Goal: Information Seeking & Learning: Learn about a topic

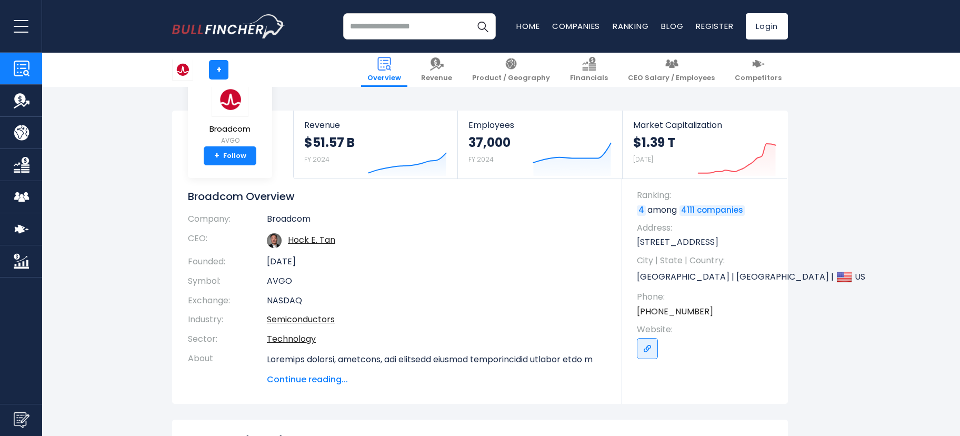
scroll to position [237, 0]
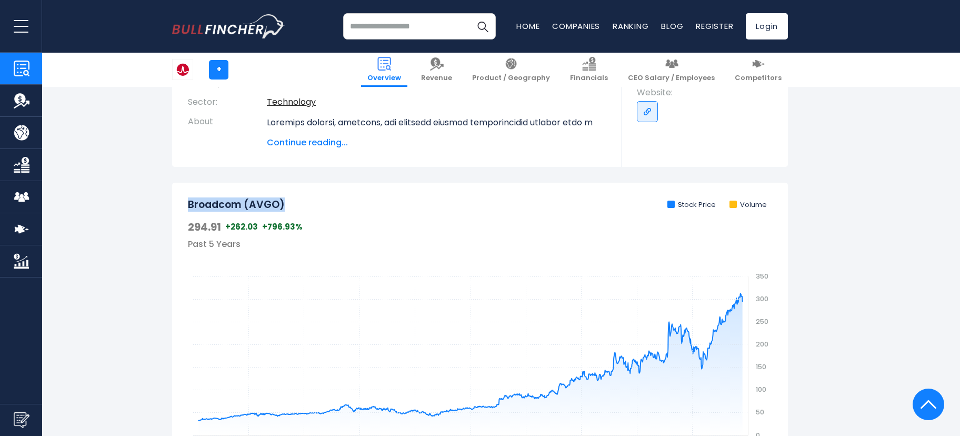
drag, startPoint x: 186, startPoint y: 203, endPoint x: 285, endPoint y: 197, distance: 99.1
click at [285, 197] on div "Broadcom (AVGO) Stock Price Volume 294.91 +262.03 +796.93% Past 5 Years Created…" at bounding box center [480, 363] width 616 height 360
copy h2 "Broadcom (AVGO)"
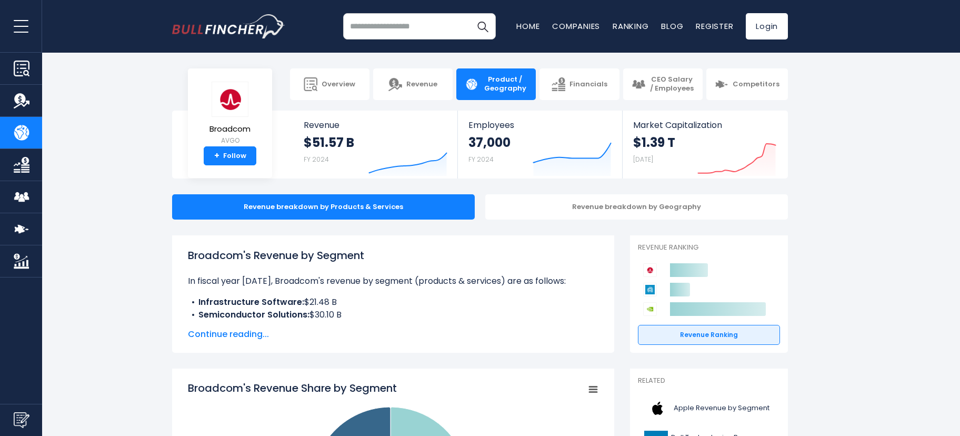
drag, startPoint x: 189, startPoint y: 251, endPoint x: 367, endPoint y: 259, distance: 178.0
click at [367, 259] on h1 "Broadcom's Revenue by Segment" at bounding box center [393, 255] width 410 height 16
copy h1 "Broadcom's Revenue by Segment"
